Goal: Find specific page/section: Find specific page/section

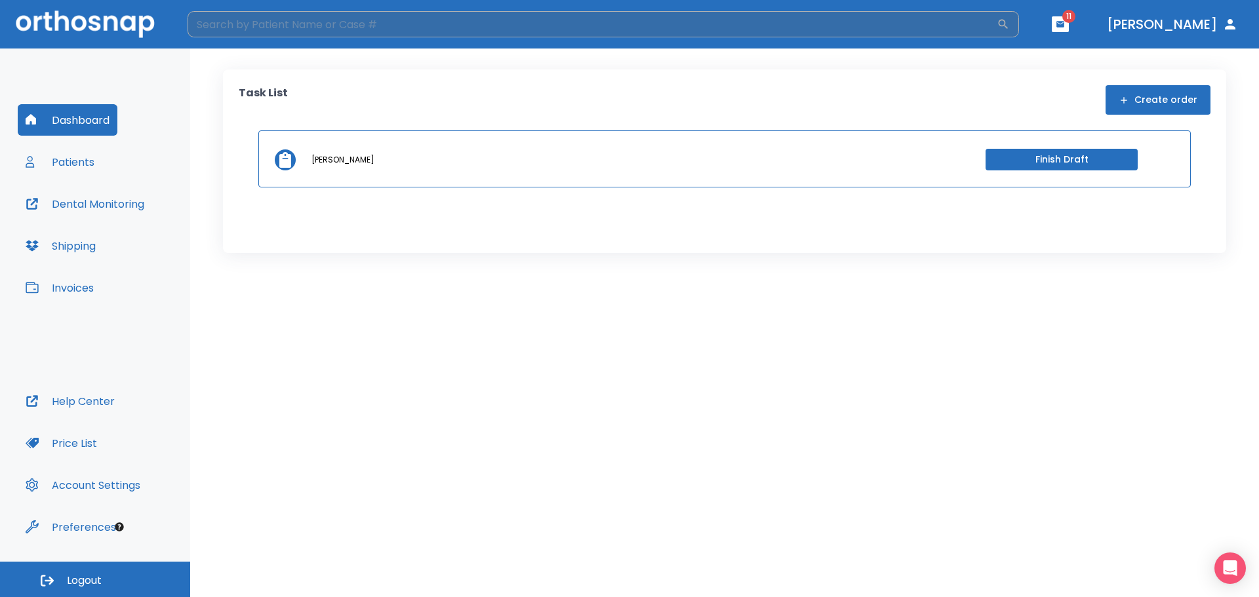
click at [261, 29] on input "search" at bounding box center [591, 24] width 809 height 26
type input "[PERSON_NAME]"
click at [1009, 22] on icon "button" at bounding box center [1002, 24] width 13 height 13
click at [996, 18] on button "button" at bounding box center [1002, 24] width 13 height 13
click at [267, 105] on h6 "Patients" at bounding box center [242, 113] width 54 height 21
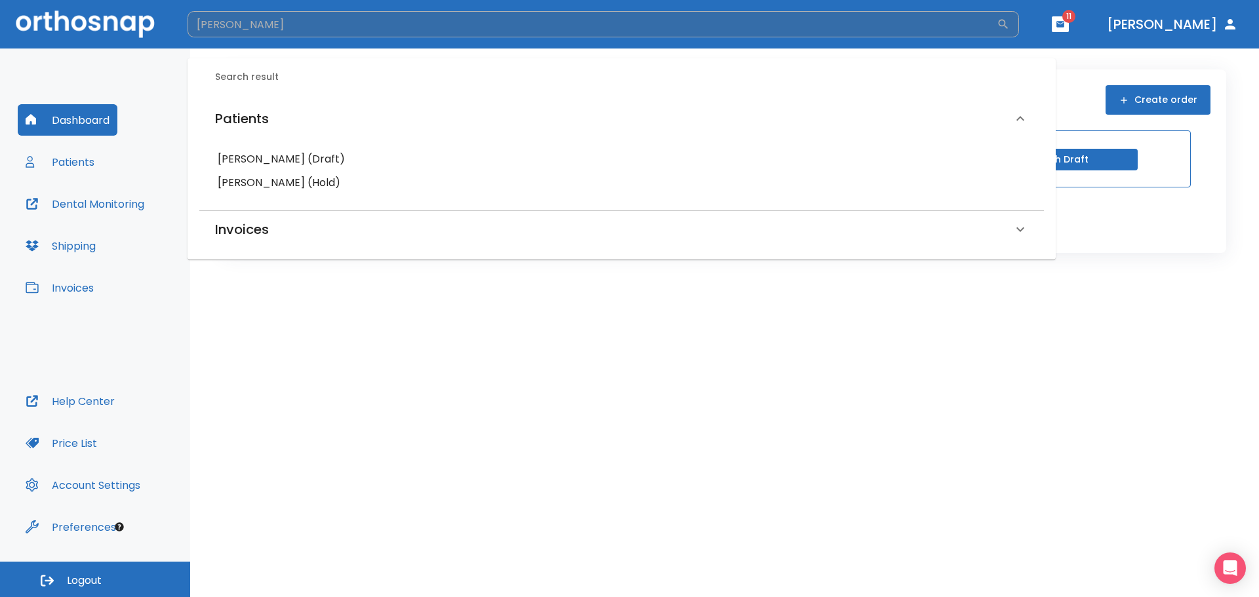
click at [311, 177] on h6 "[PERSON_NAME] (Hold)" at bounding box center [622, 183] width 808 height 18
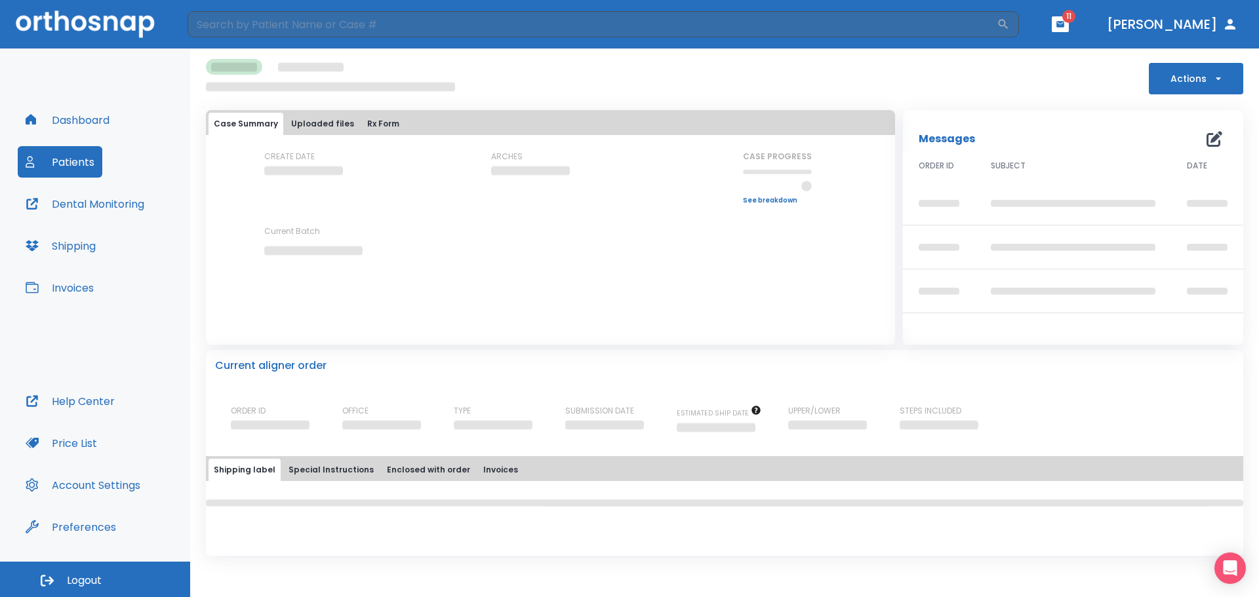
click at [1064, 22] on icon "button" at bounding box center [1060, 24] width 8 height 6
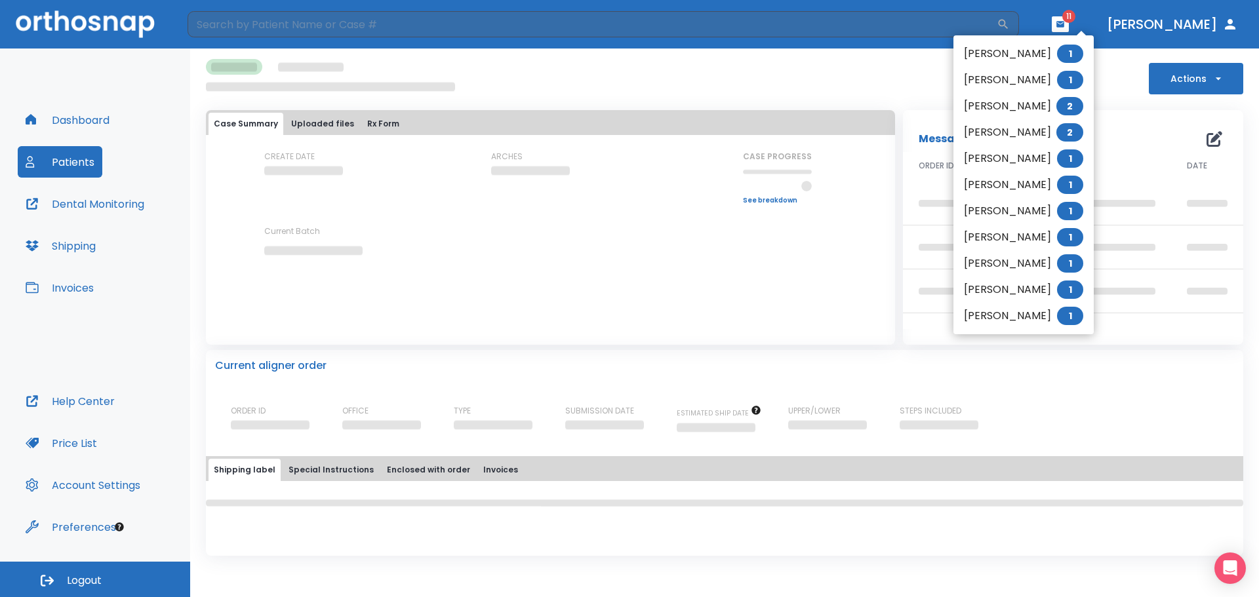
click at [887, 70] on div at bounding box center [629, 298] width 1259 height 597
